Goal: Task Accomplishment & Management: Use online tool/utility

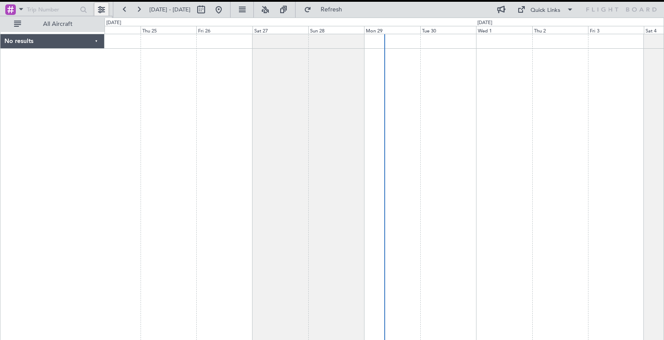
click at [105, 8] on button at bounding box center [101, 10] width 14 height 14
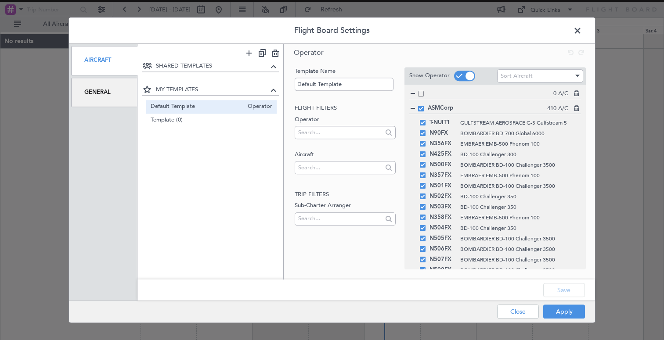
click at [184, 107] on span "Default Template" at bounding box center [197, 106] width 93 height 9
click at [421, 94] on span at bounding box center [421, 94] width 6 height 6
click at [424, 91] on input "checkbox" at bounding box center [424, 91] width 0 height 0
click at [422, 94] on span at bounding box center [421, 94] width 6 height 6
click at [424, 91] on input "checkbox" at bounding box center [424, 91] width 0 height 0
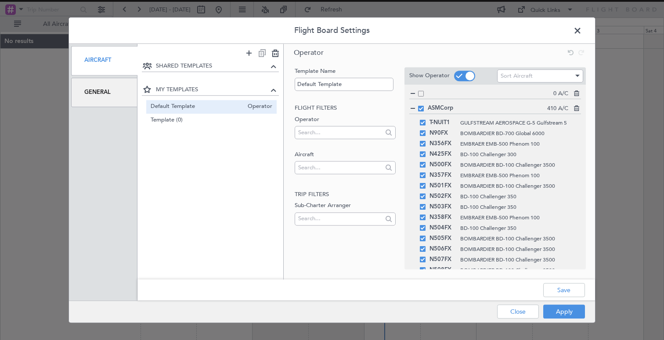
click at [582, 31] on span at bounding box center [582, 33] width 0 height 18
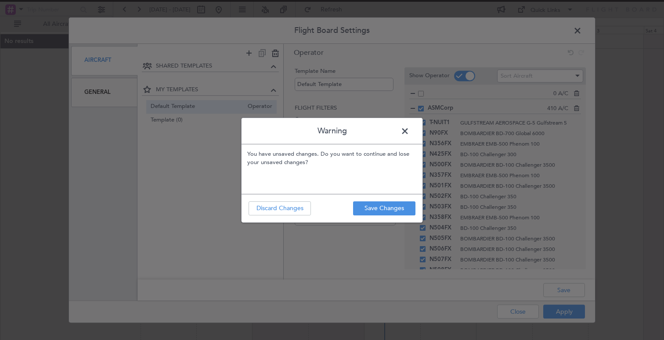
click at [409, 127] on span at bounding box center [409, 134] width 0 height 18
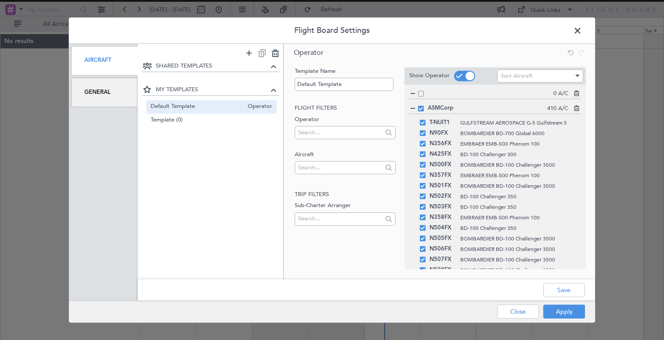
click at [582, 28] on span at bounding box center [582, 33] width 0 height 18
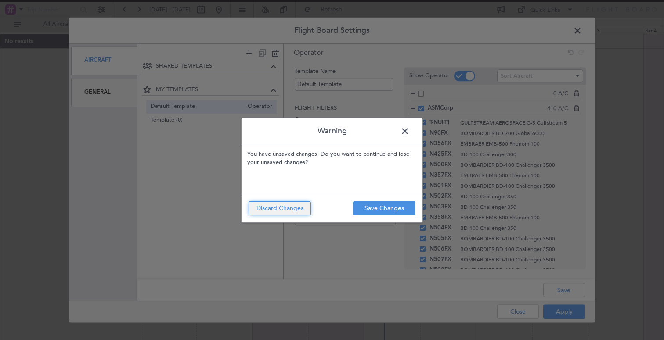
click at [287, 210] on button "Discard Changes" at bounding box center [279, 208] width 62 height 14
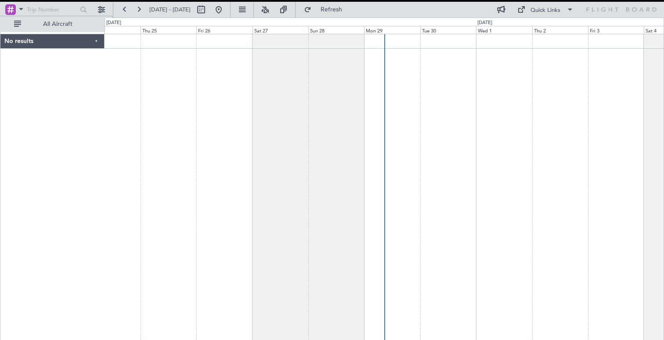
click at [95, 44] on div "No results" at bounding box center [52, 41] width 104 height 14
click at [95, 44] on div "No results" at bounding box center [51, 41] width 103 height 14
click at [63, 22] on span "All Aircraft" at bounding box center [58, 24] width 70 height 6
click at [63, 22] on span "Only With Activity" at bounding box center [58, 24] width 70 height 6
click at [99, 8] on button at bounding box center [101, 10] width 14 height 14
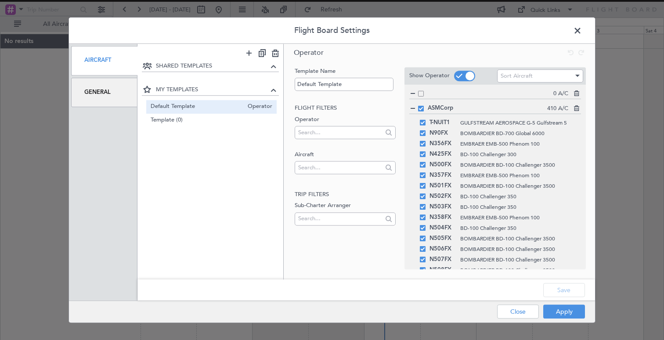
click at [582, 34] on span at bounding box center [582, 33] width 0 height 18
